Goal: Book appointment/travel/reservation

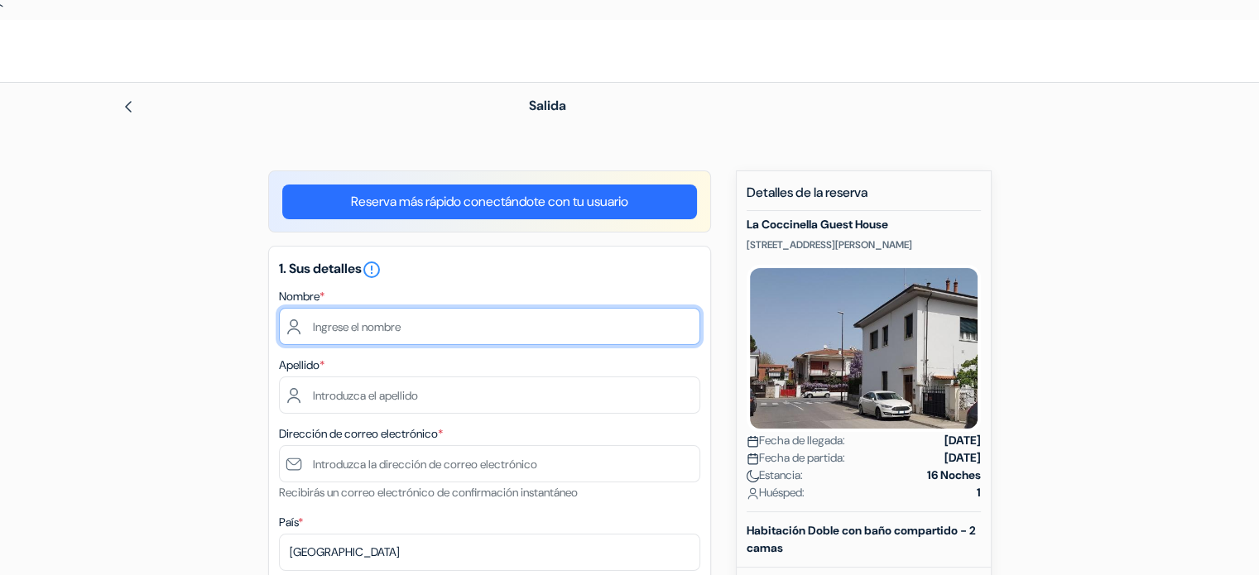
click at [368, 321] on input "text" at bounding box center [489, 326] width 421 height 37
type input "Yagi"
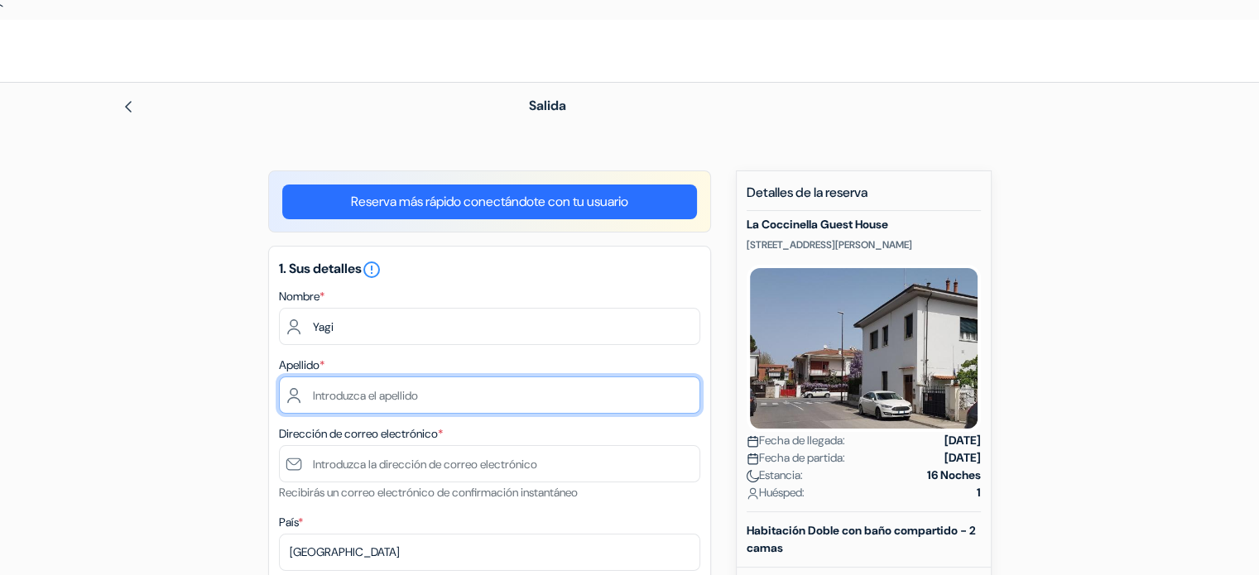
click at [333, 390] on input "text" at bounding box center [489, 395] width 421 height 37
type input "Paino"
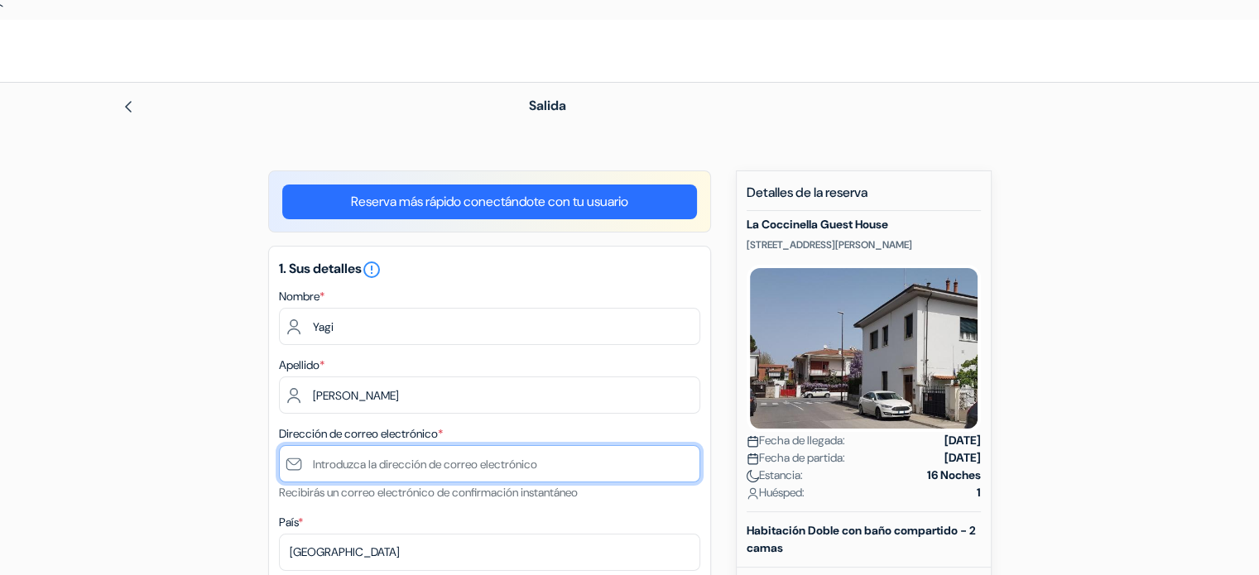
click at [335, 459] on input "text" at bounding box center [489, 463] width 421 height 37
drag, startPoint x: 354, startPoint y: 452, endPoint x: 309, endPoint y: 462, distance: 45.8
click at [309, 462] on input "yago." at bounding box center [489, 463] width 421 height 37
paste input ""yago.paino.arjona@gmail.com" <yago.paino.arjona@gmail.com>"
type input ""yago.paino.arjona@gmail.com" <yago.paino.arjona@gmail.com>"
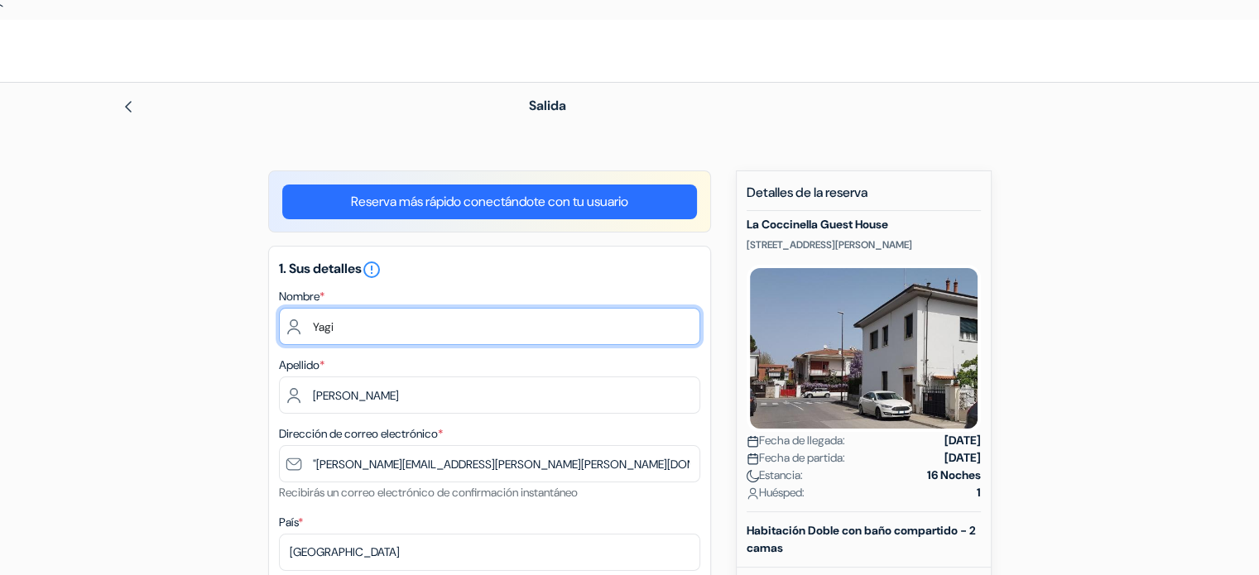
click at [345, 330] on input "Yagi" at bounding box center [489, 326] width 421 height 37
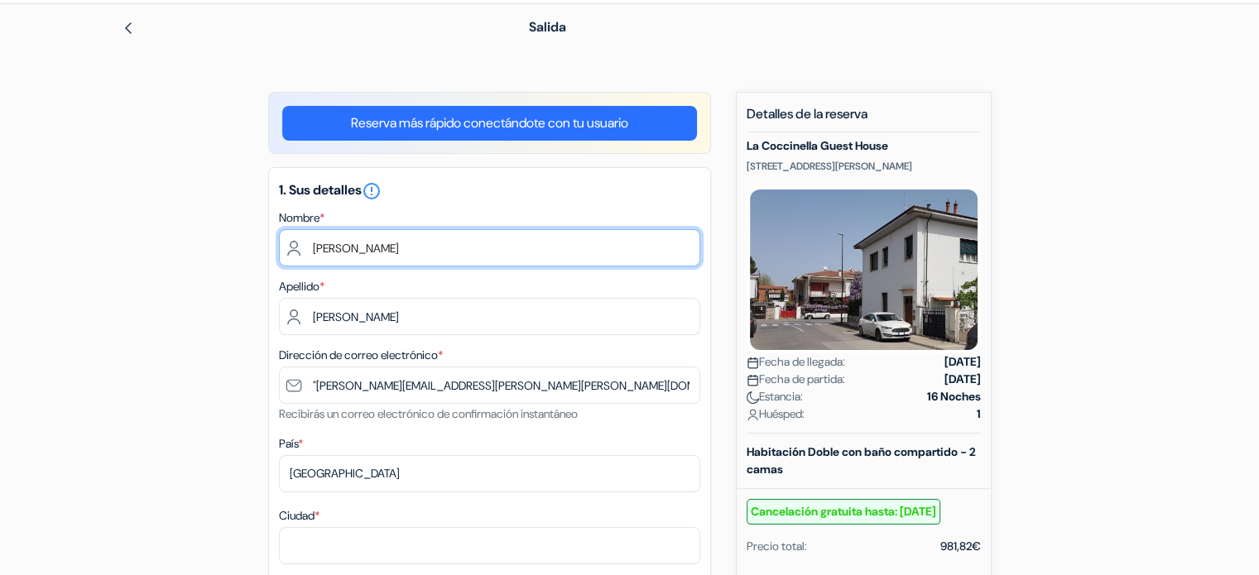
scroll to position [83, 0]
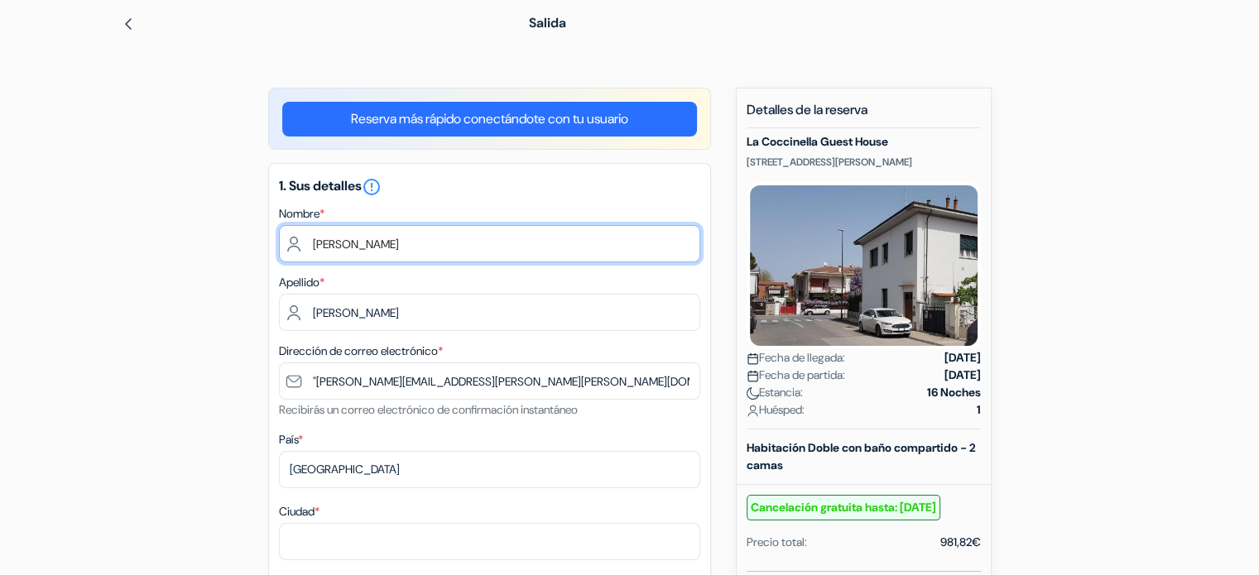
type input "Yago"
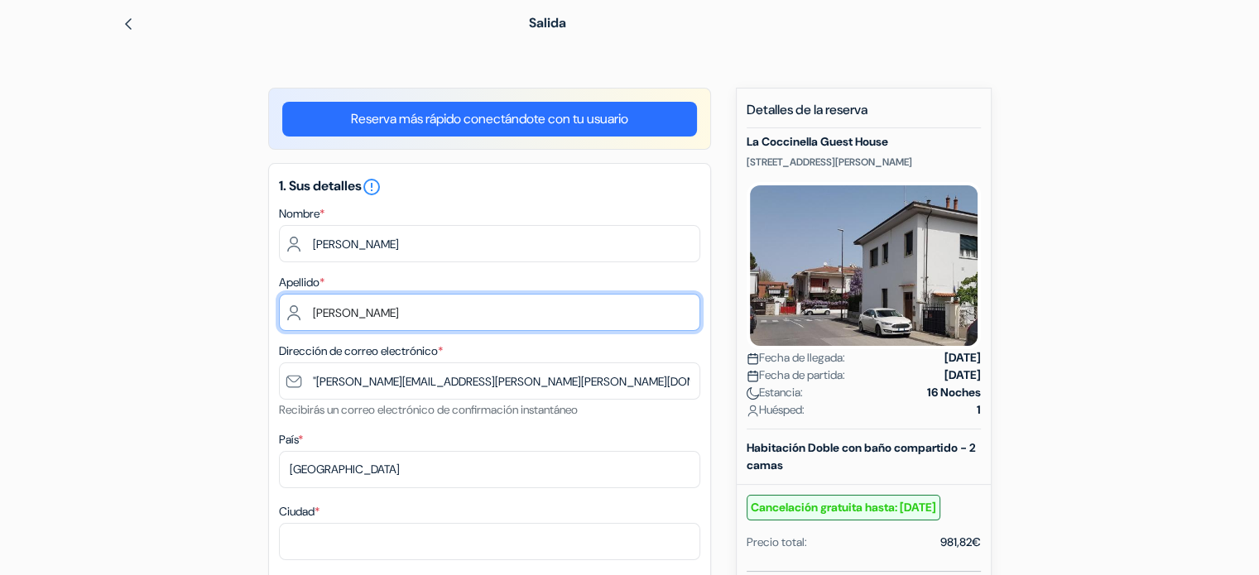
click at [371, 308] on input "Paino" at bounding box center [489, 312] width 421 height 37
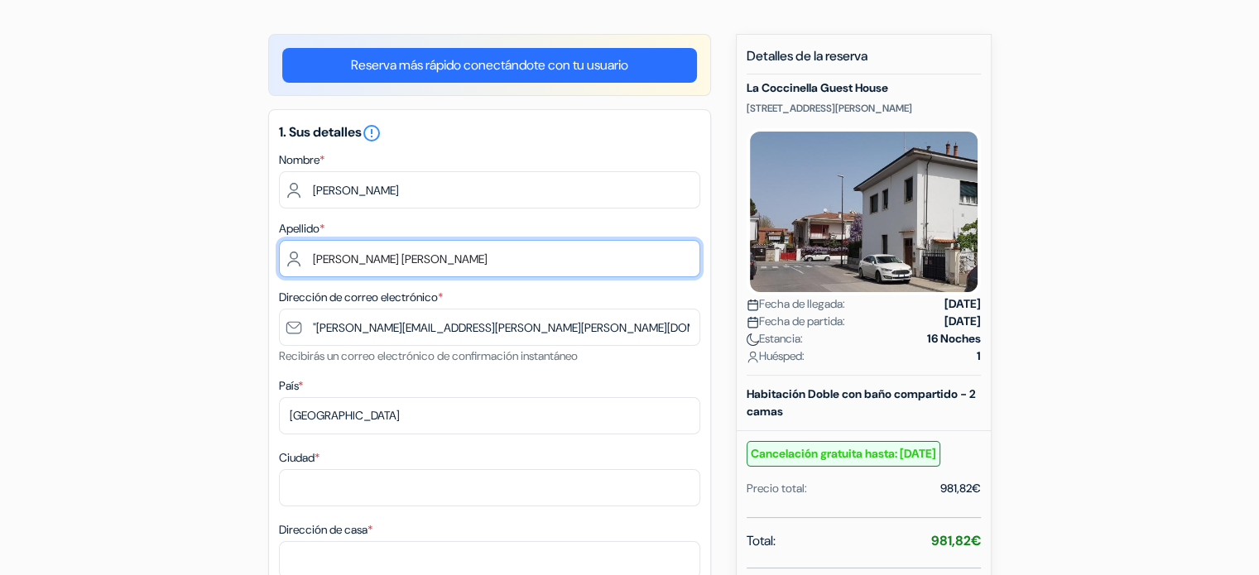
scroll to position [166, 0]
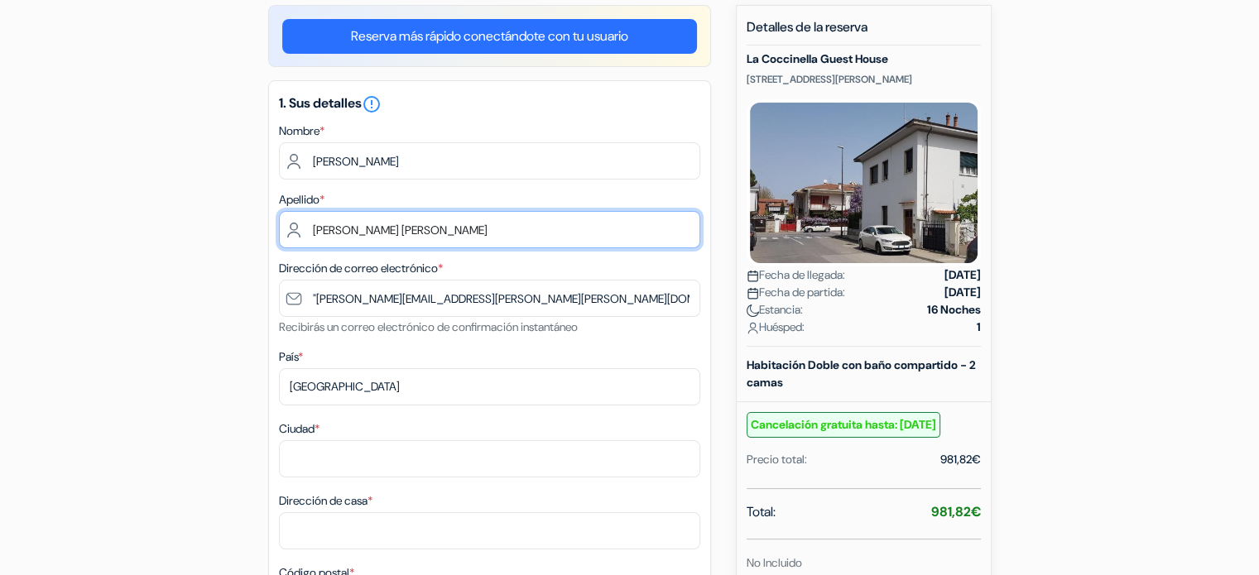
type input "Paino Arjona"
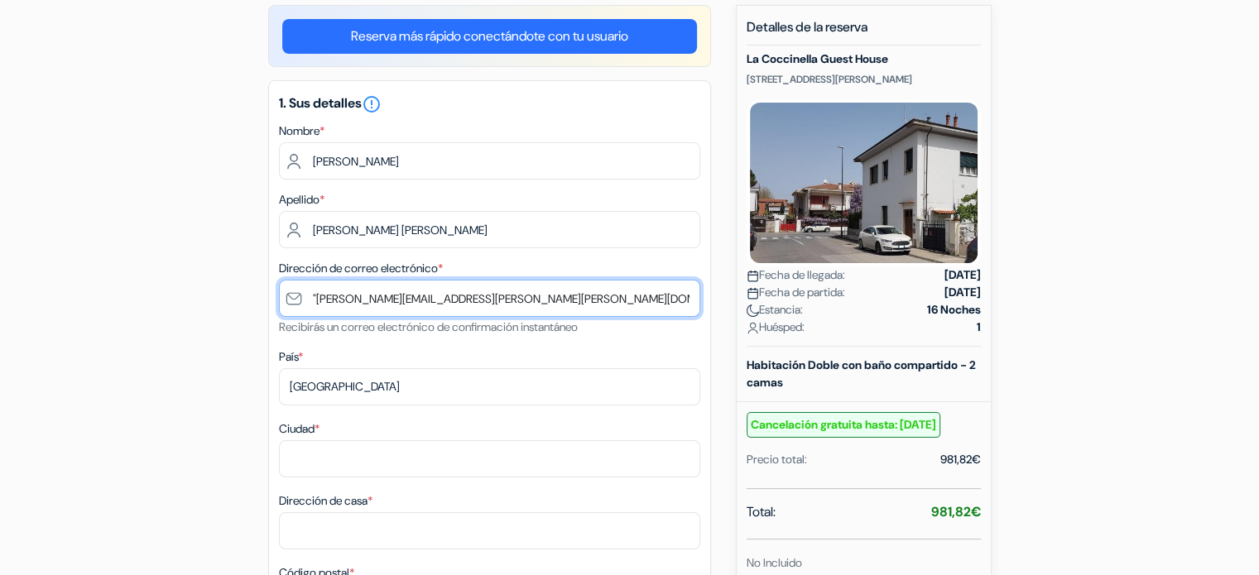
drag, startPoint x: 669, startPoint y: 300, endPoint x: 488, endPoint y: 304, distance: 181.4
click at [488, 304] on input ""yago.paino.arjona@gmail.com" <yago.paino.arjona@gmail.com>" at bounding box center [489, 298] width 421 height 37
click at [477, 300] on input ""yago.paino.arjona@gmail.com" <yago.paino.arjona@gmail.com>" at bounding box center [489, 298] width 421 height 37
drag, startPoint x: 484, startPoint y: 294, endPoint x: 292, endPoint y: 297, distance: 192.1
click at [292, 297] on input ""yago.paino.arjona@gmail.com" <yago.paino.arjona@gmail.com>" at bounding box center [489, 298] width 421 height 37
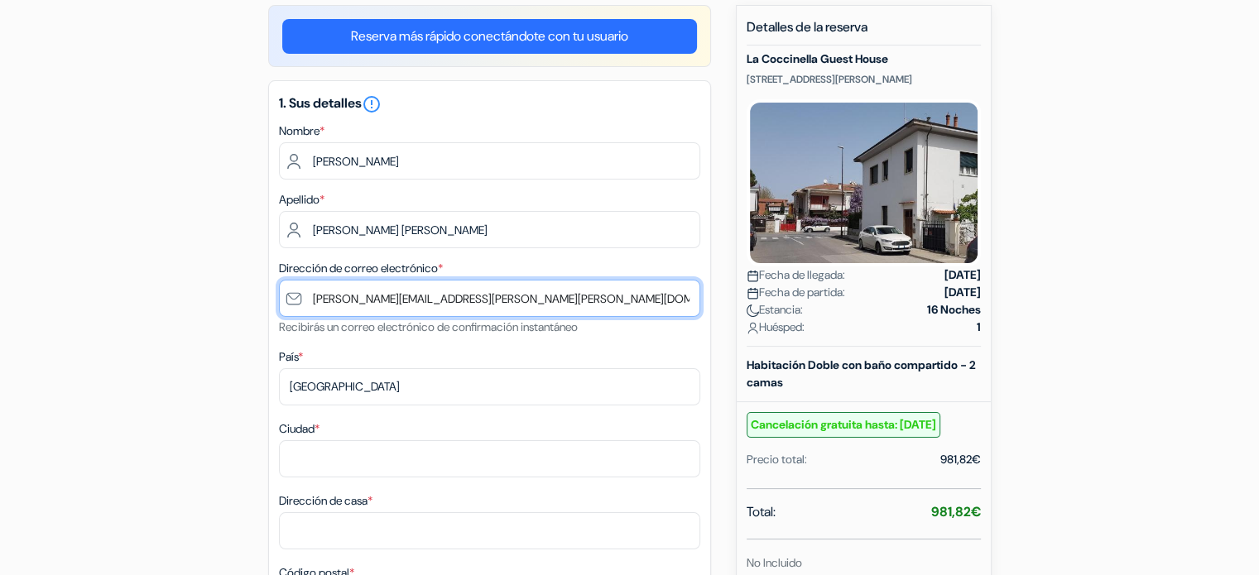
click at [487, 294] on input "yago.paino.arjona@gmail.com>" at bounding box center [489, 298] width 421 height 37
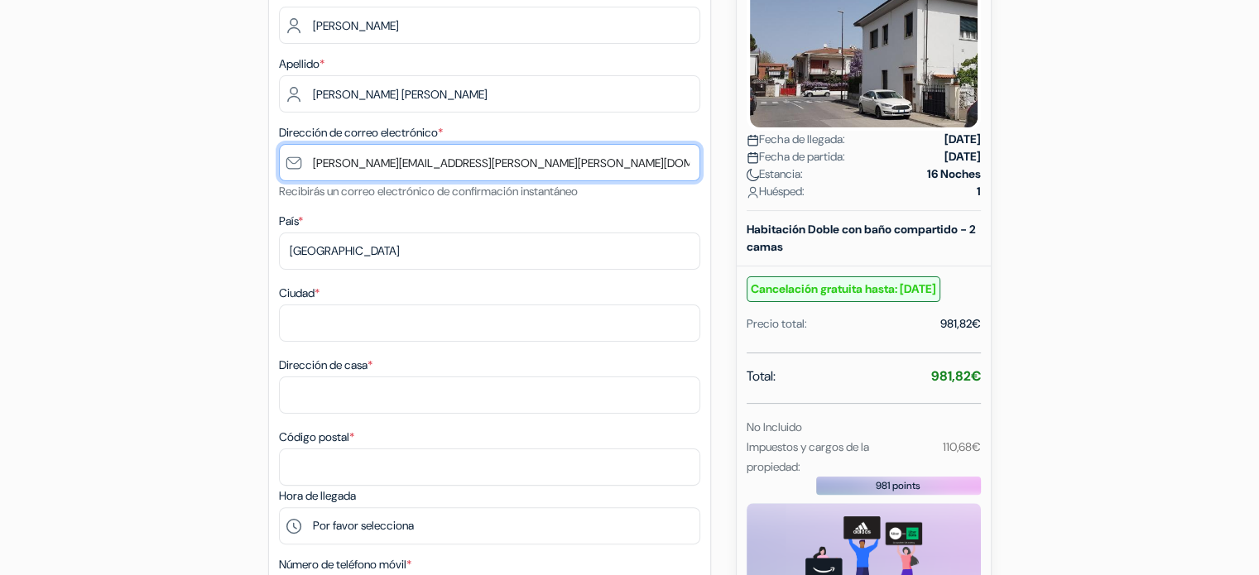
scroll to position [331, 0]
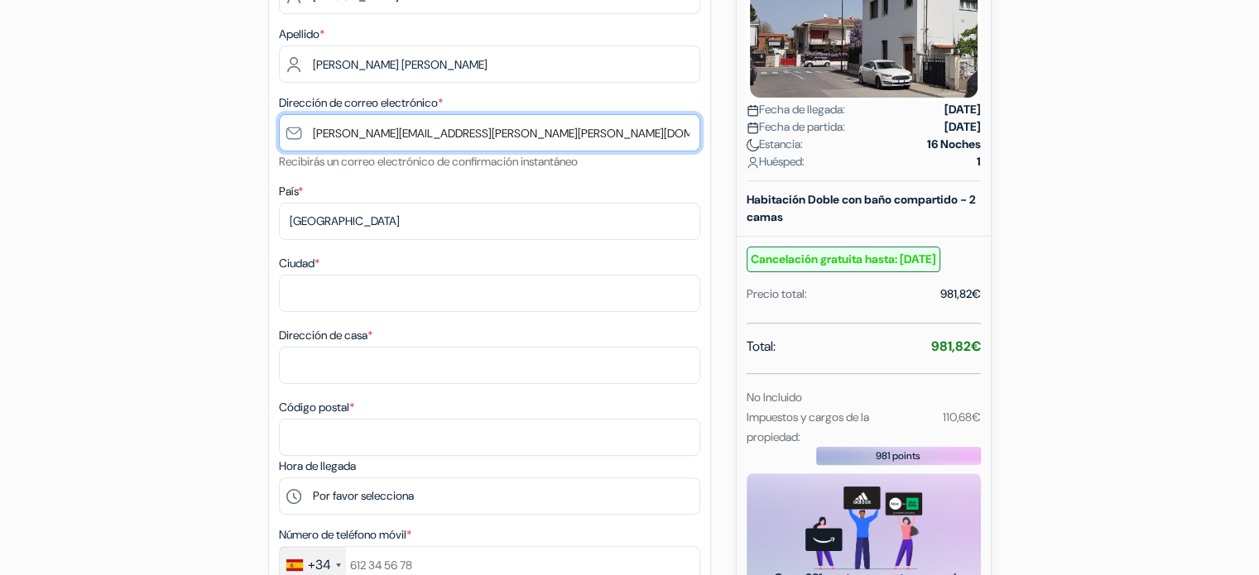
type input "yago.paino.arjona@gmail.com"
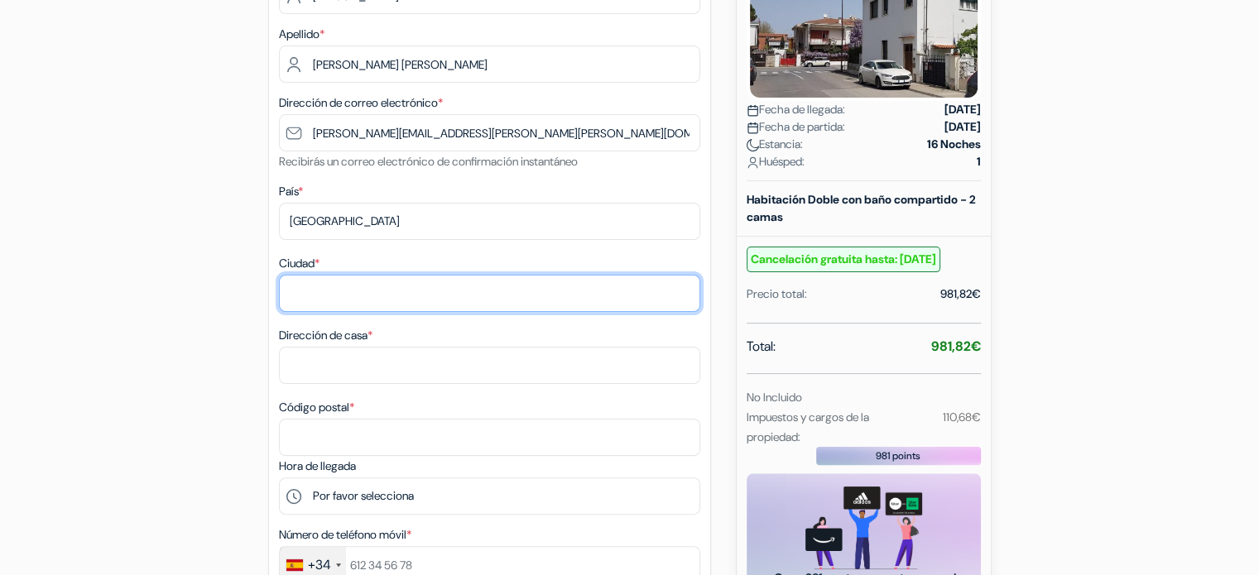
click at [321, 291] on input "Ciudad *" at bounding box center [489, 293] width 421 height 37
type input "Madrid"
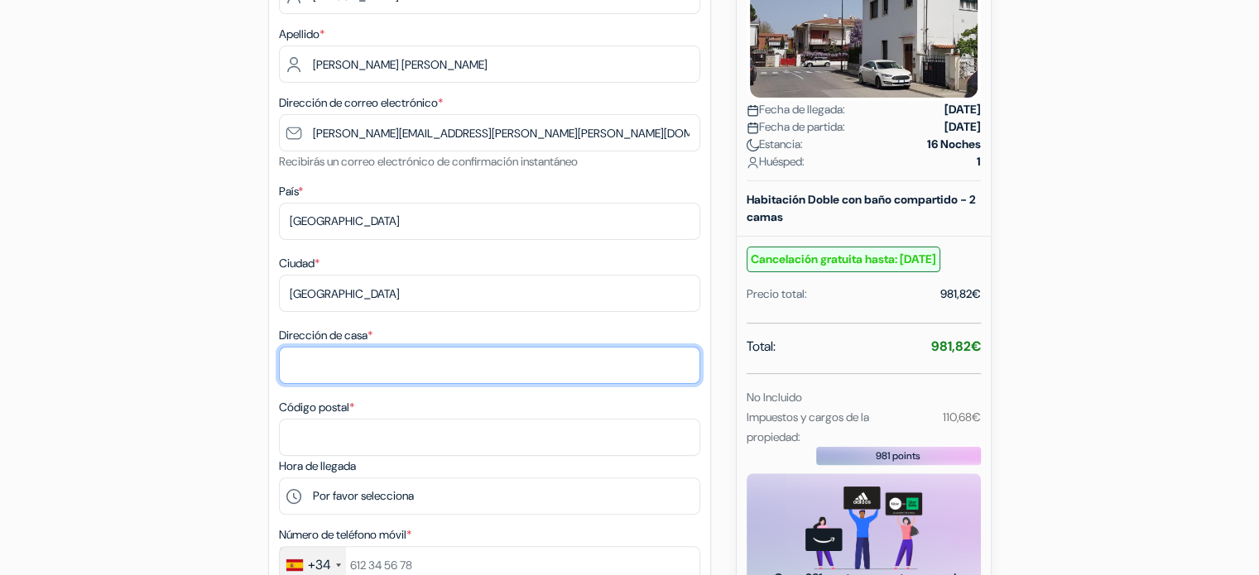
click at [313, 360] on input "Dirección de casa *" at bounding box center [489, 365] width 421 height 37
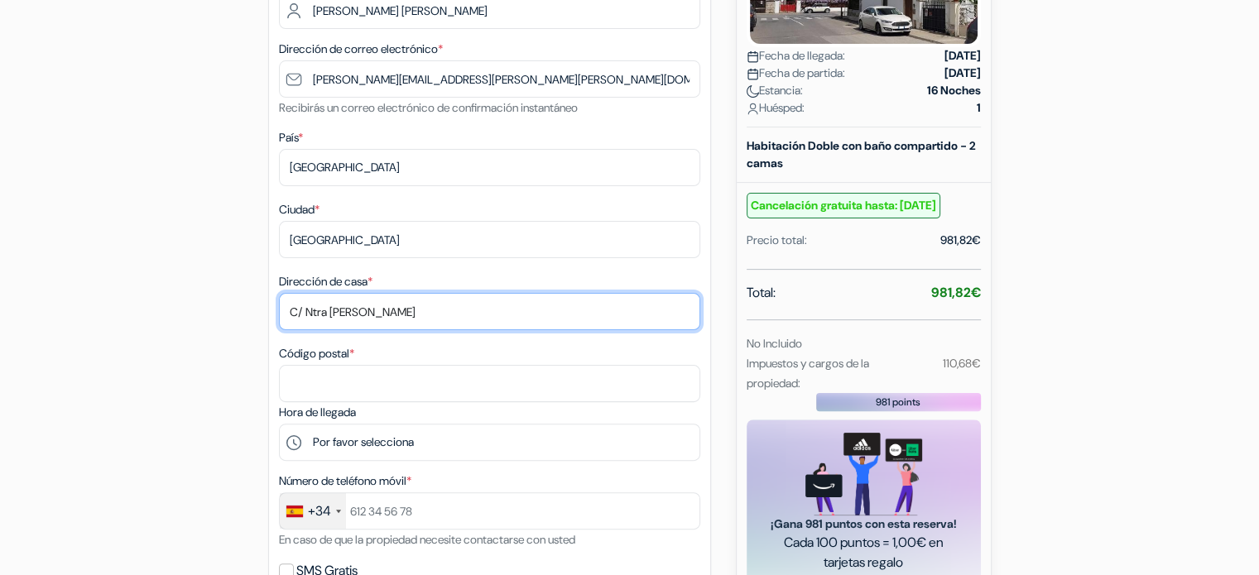
scroll to position [414, 0]
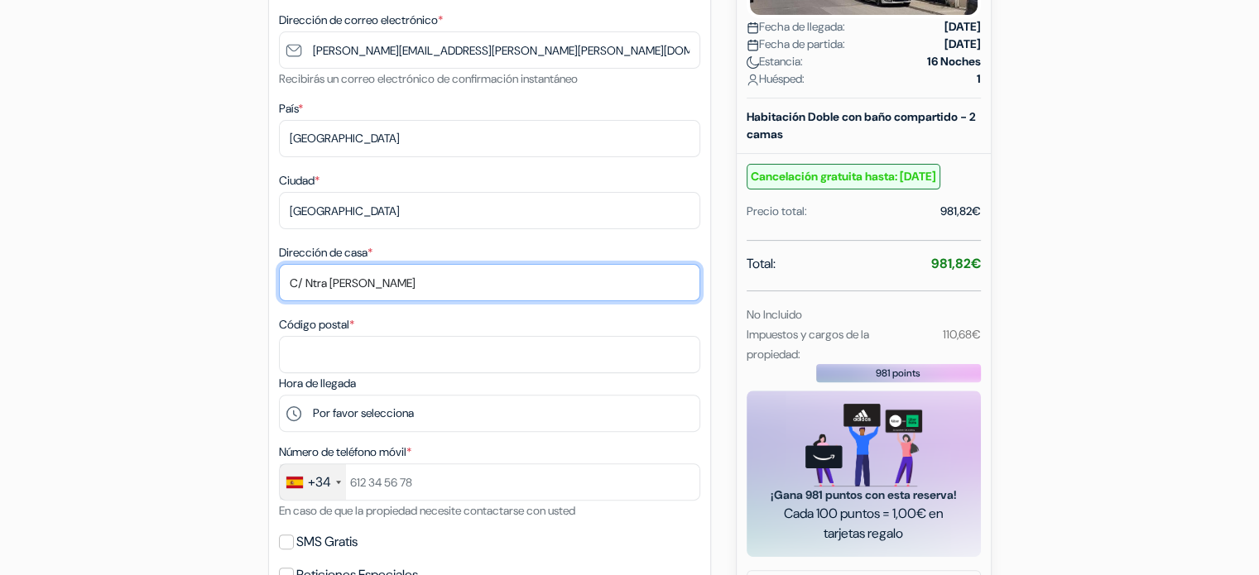
type input "C/ Ntra Sra del Carmen"
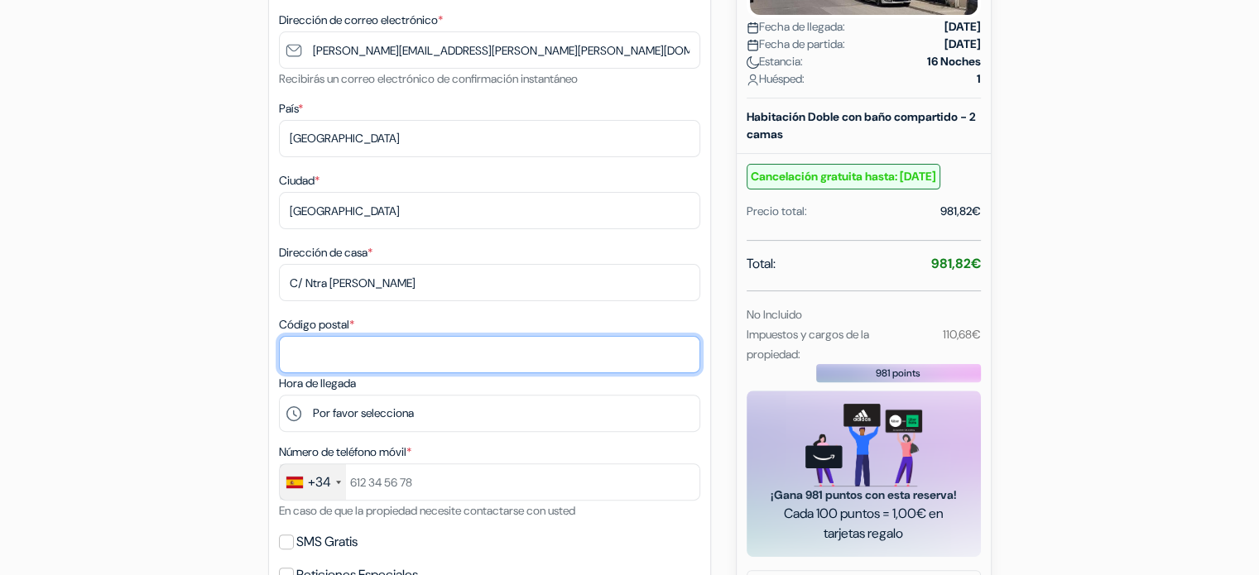
click at [320, 354] on input "Código postal *" at bounding box center [489, 354] width 421 height 37
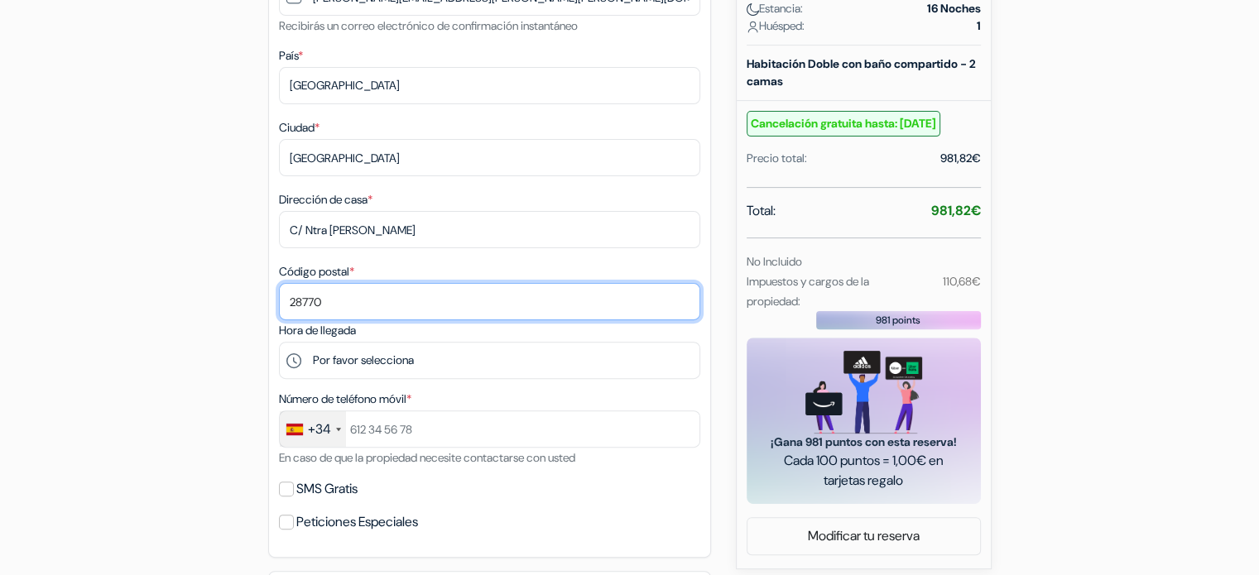
scroll to position [497, 0]
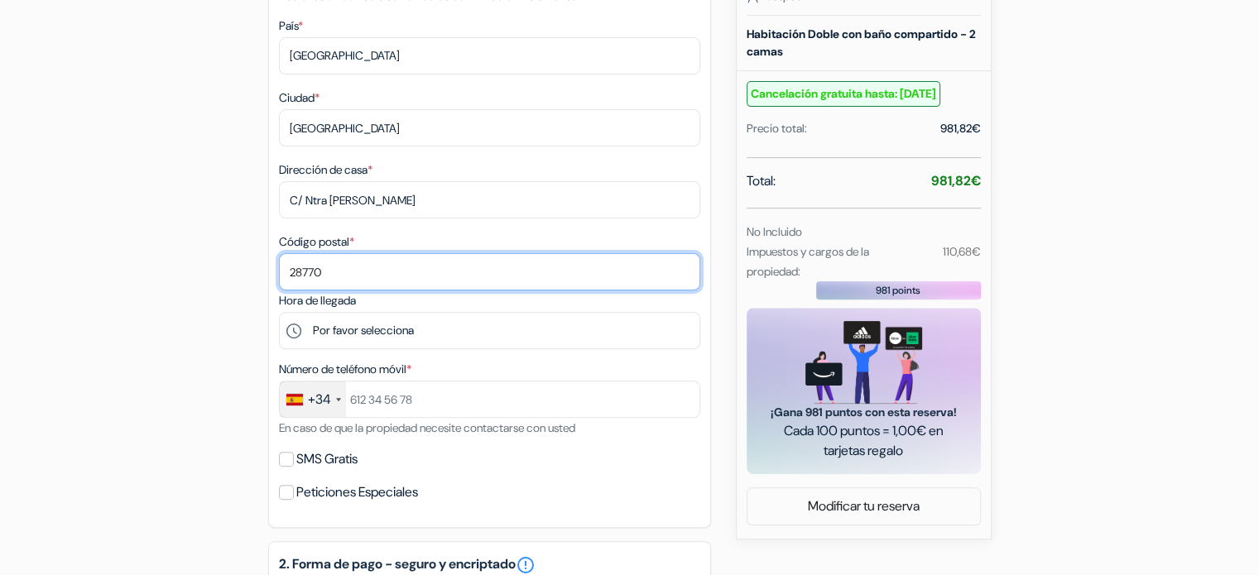
type input "28770"
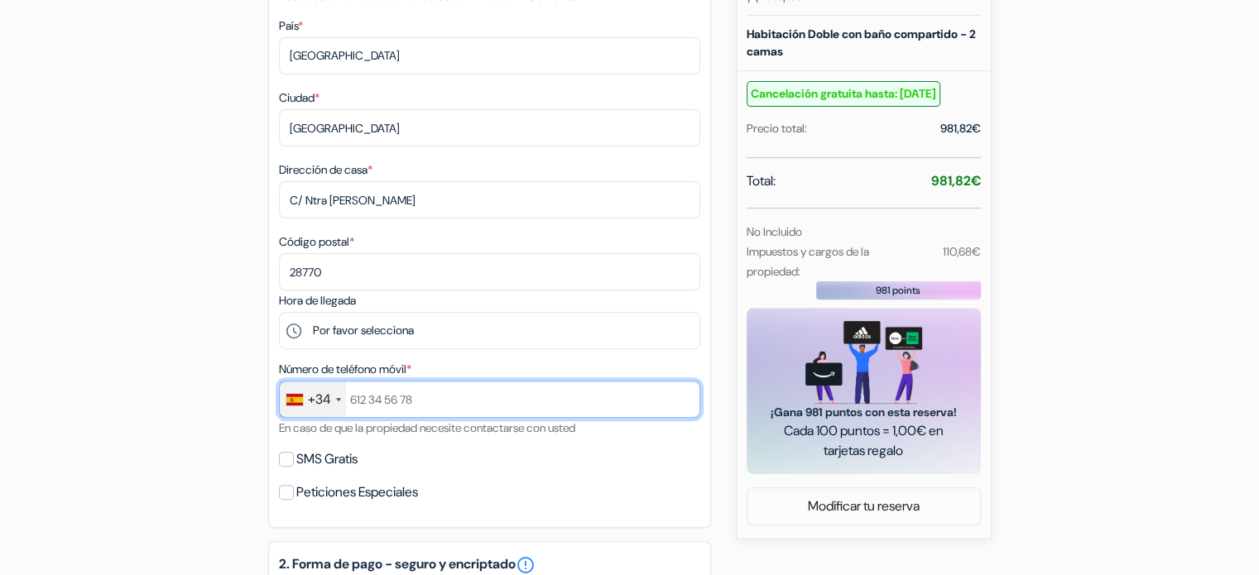
click at [401, 400] on input "text" at bounding box center [489, 399] width 421 height 37
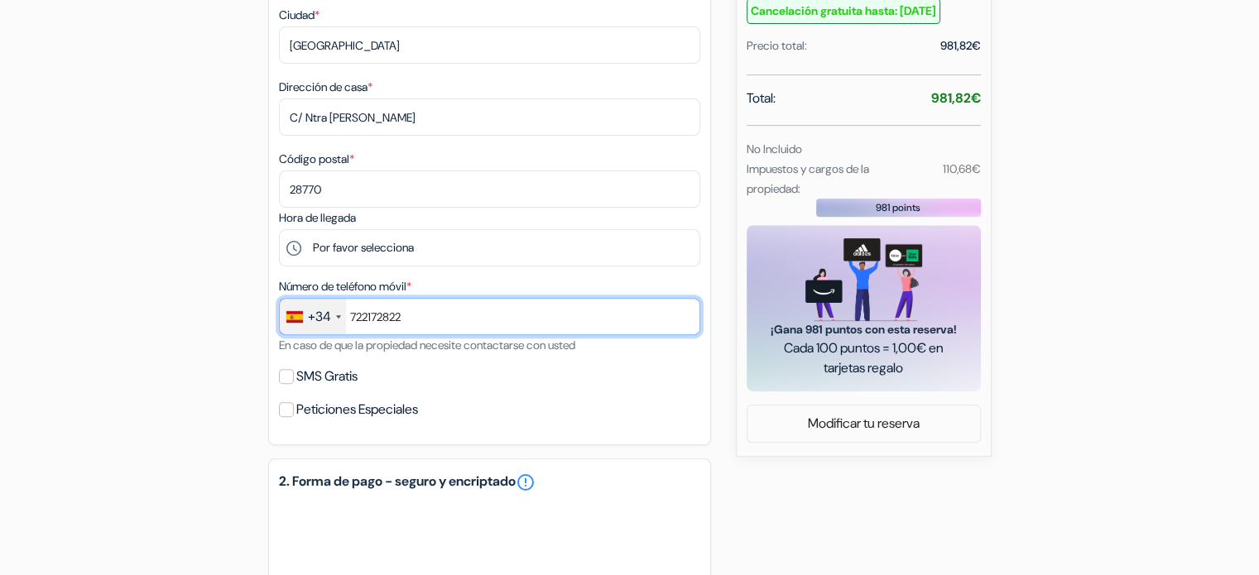
type input "722172822"
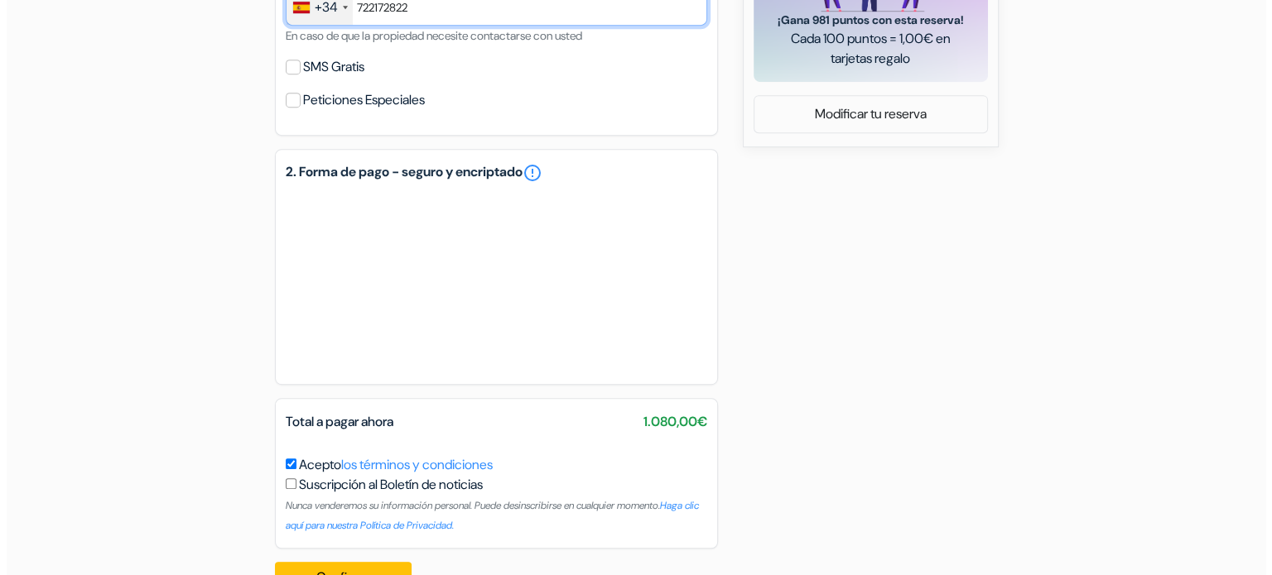
scroll to position [938, 0]
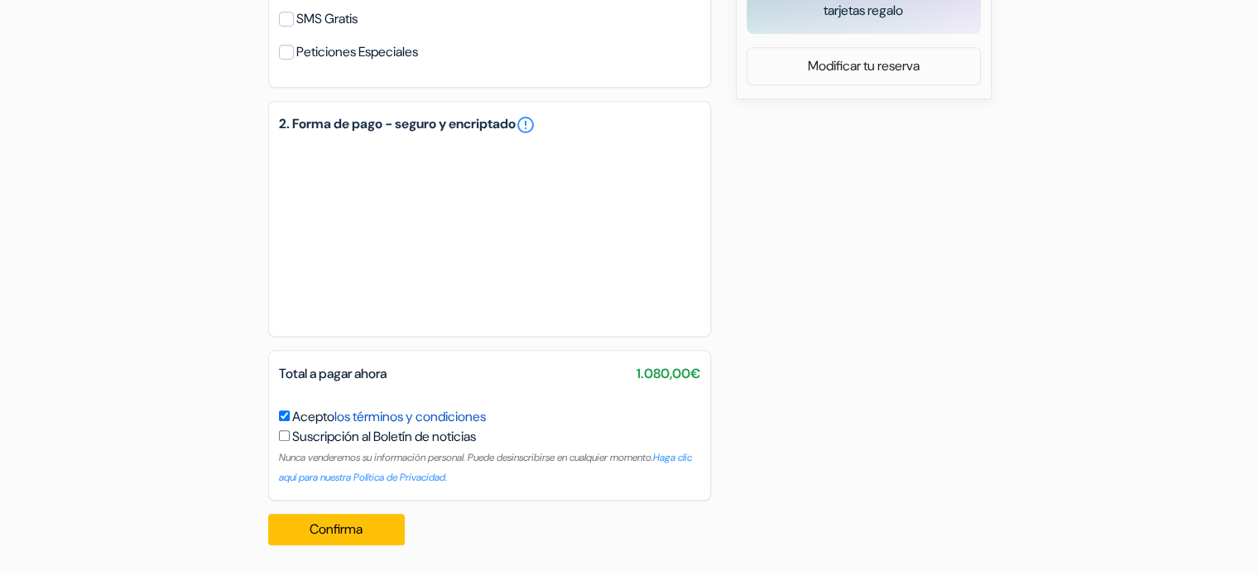
click at [434, 420] on link "los términos y condiciones" at bounding box center [411, 416] width 152 height 17
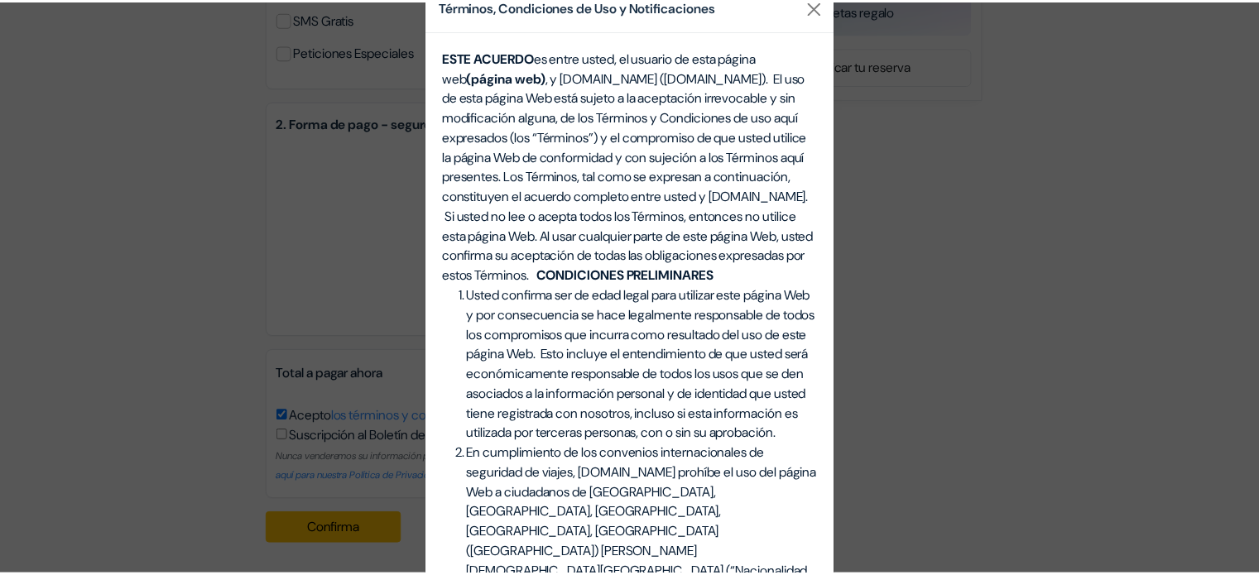
scroll to position [0, 0]
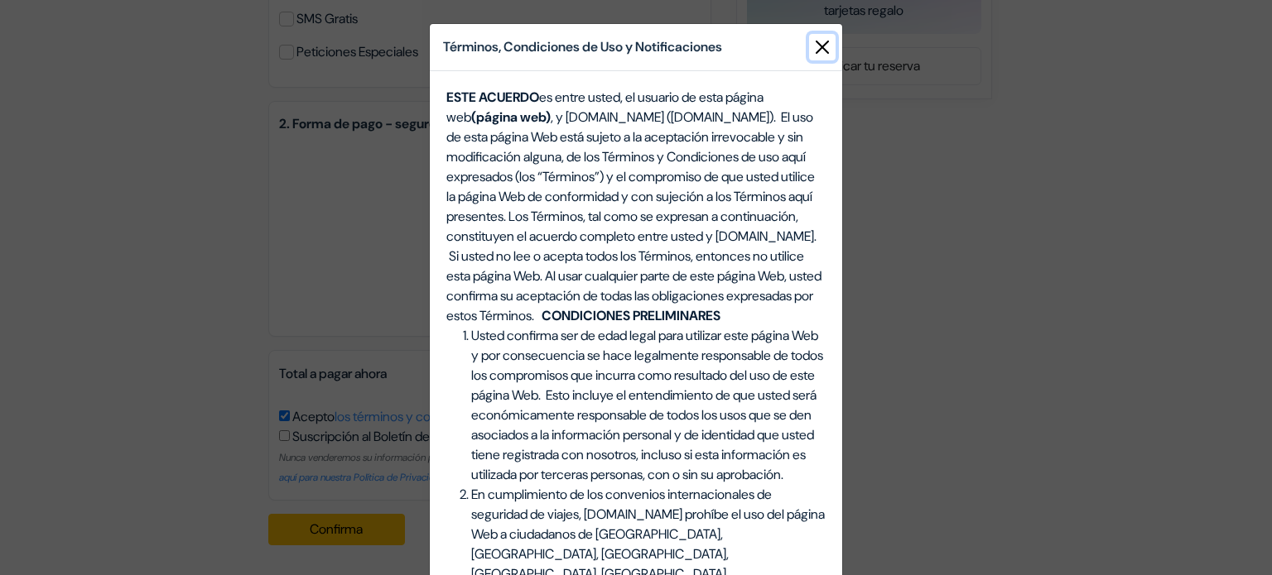
click at [819, 44] on button "Close" at bounding box center [822, 47] width 26 height 26
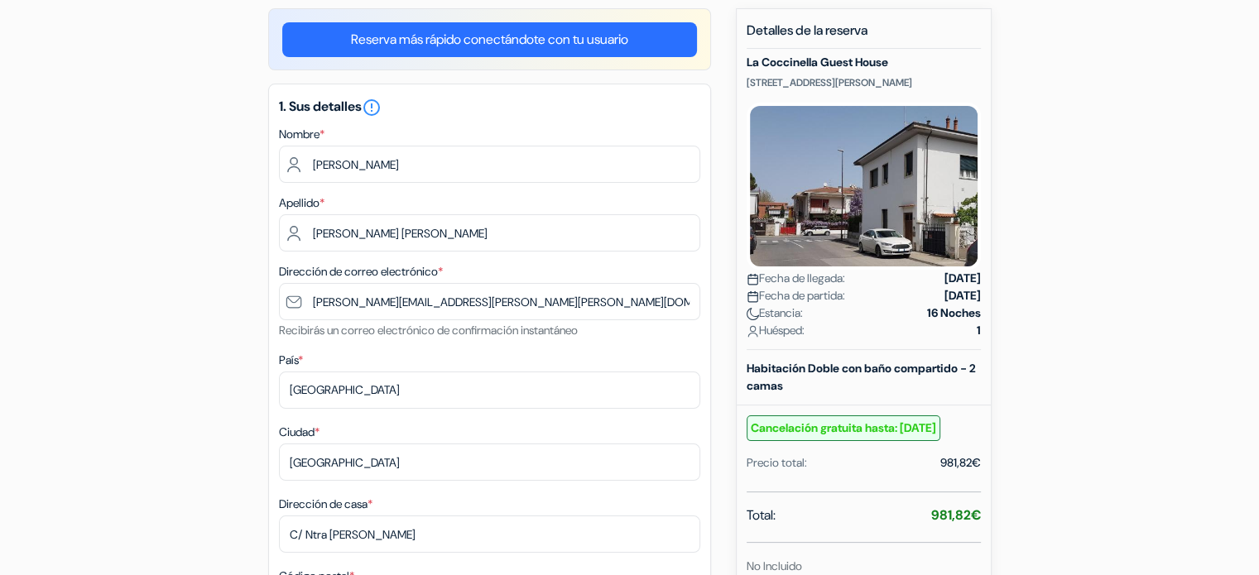
scroll to position [166, 0]
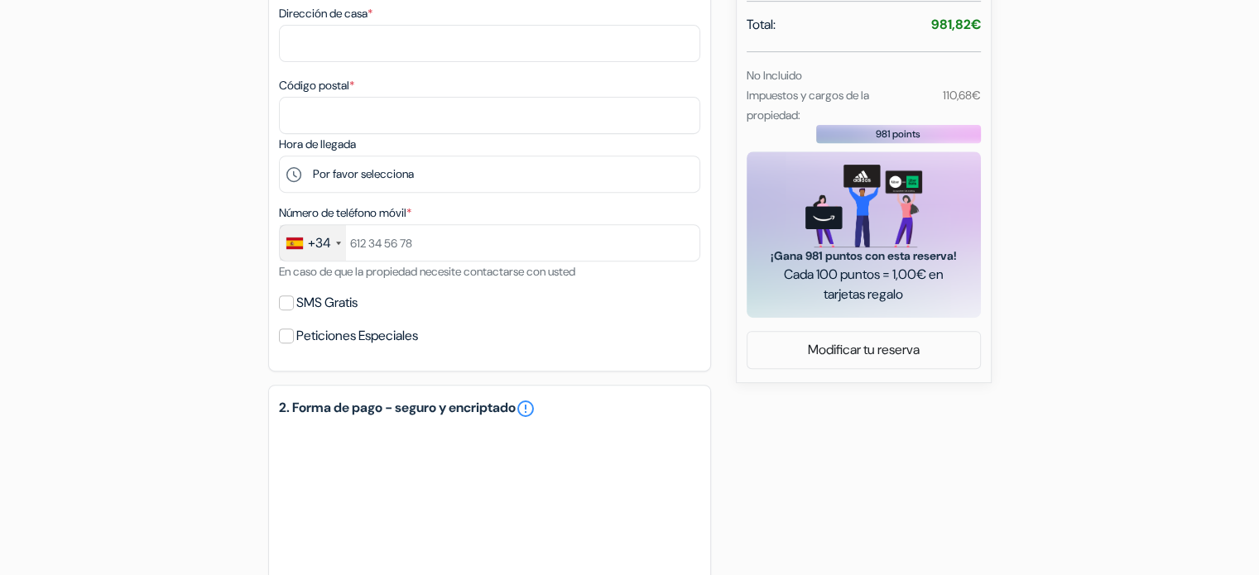
scroll to position [652, 0]
